Goal: Transaction & Acquisition: Purchase product/service

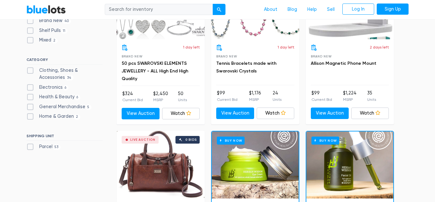
scroll to position [240, 0]
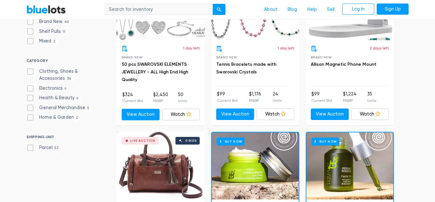
click at [34, 91] on label "Electronics 6" at bounding box center [47, 88] width 42 height 7
click at [31, 89] on input "Electronics 6" at bounding box center [28, 87] width 4 height 4
checkbox input "true"
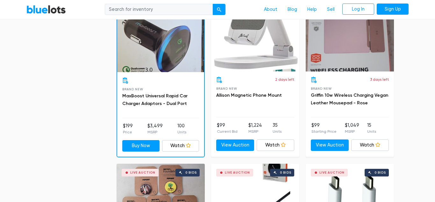
scroll to position [368, 0]
click at [406, 180] on div "All Listings Buy Now Live Auction All Listings Buy Now Live Auction Sort By Mos…" at bounding box center [262, 150] width 290 height 643
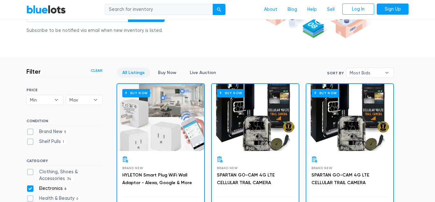
scroll to position [130, 0]
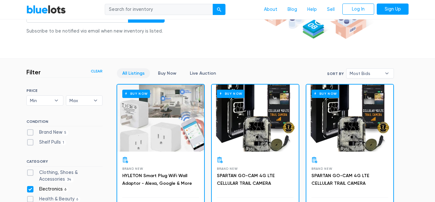
click at [171, 128] on div "Buy Now" at bounding box center [160, 117] width 87 height 67
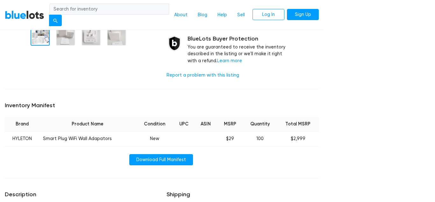
scroll to position [195, 0]
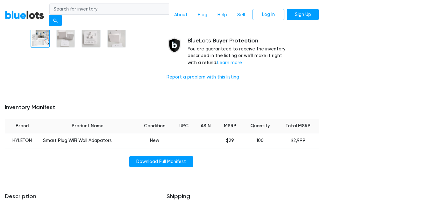
click at [188, 124] on th "UPC" at bounding box center [183, 125] width 21 height 15
click at [188, 130] on th "UPC" at bounding box center [183, 125] width 21 height 15
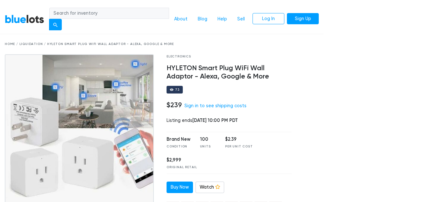
scroll to position [14, 0]
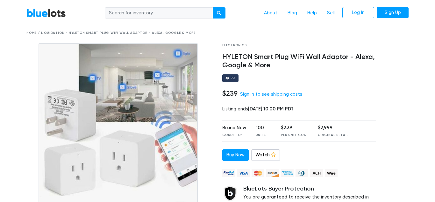
scroll to position [0, 0]
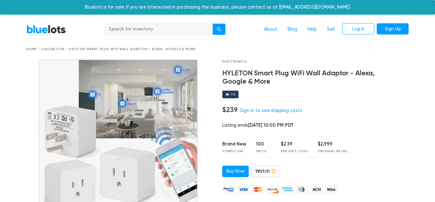
click at [235, 76] on h4 "HYLETON Smart Plug WiFi Wall Adaptor - Alexa, Google & More" at bounding box center [299, 77] width 154 height 17
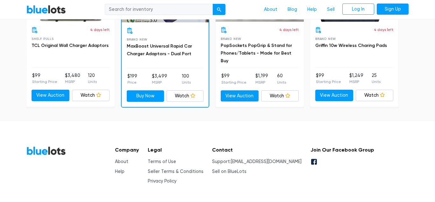
scroll to position [565, 0]
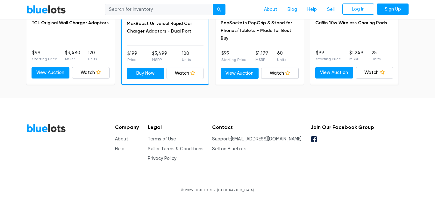
click at [47, 8] on link "BlueLots" at bounding box center [45, 9] width 39 height 9
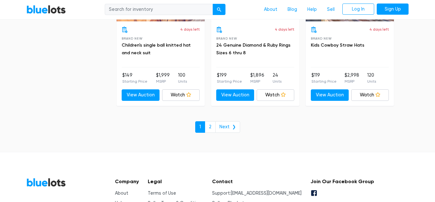
scroll to position [2841, 0]
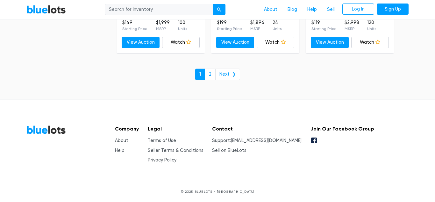
click at [231, 70] on link "Next ❯" at bounding box center [227, 73] width 25 height 11
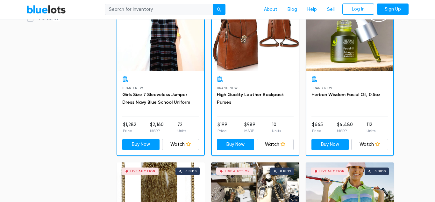
scroll to position [224, 0]
